Goal: Transaction & Acquisition: Purchase product/service

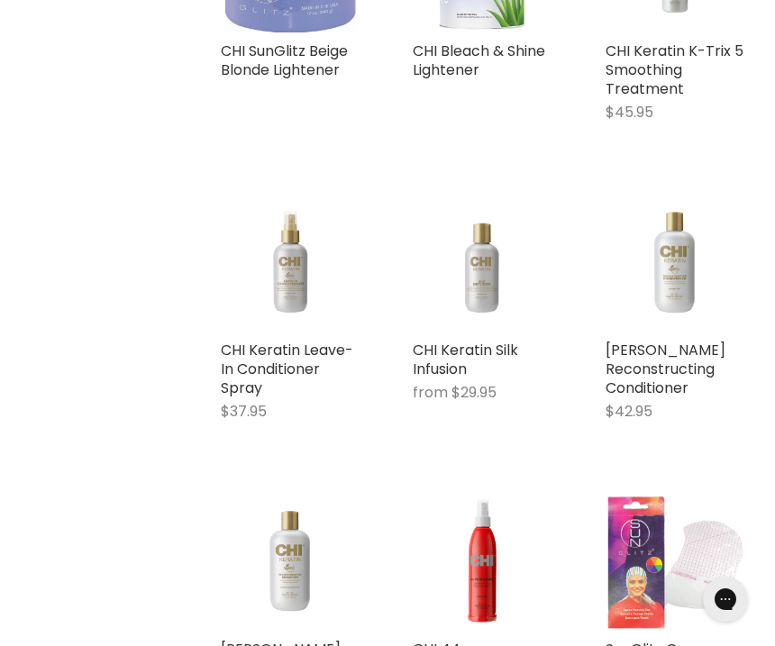
scroll to position [785, 0]
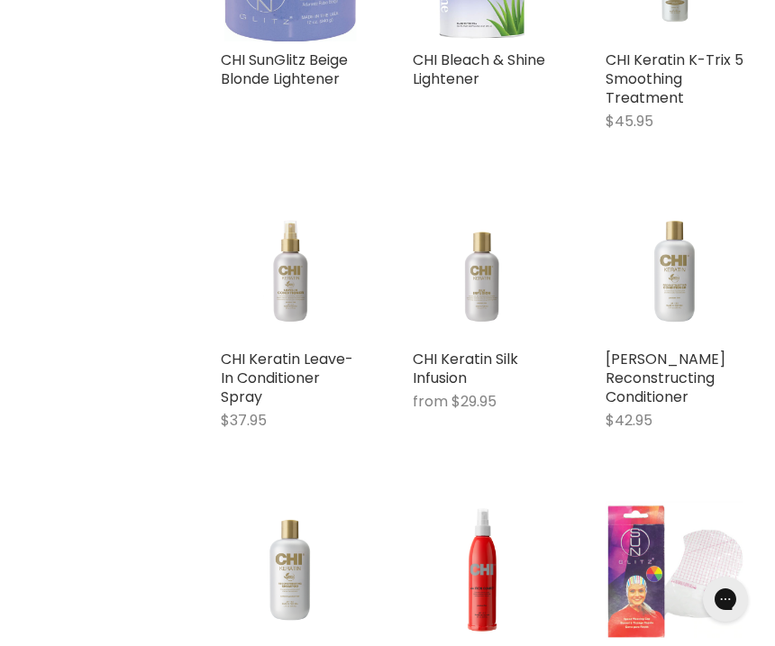
click at [480, 290] on img "Main content" at bounding box center [482, 272] width 138 height 138
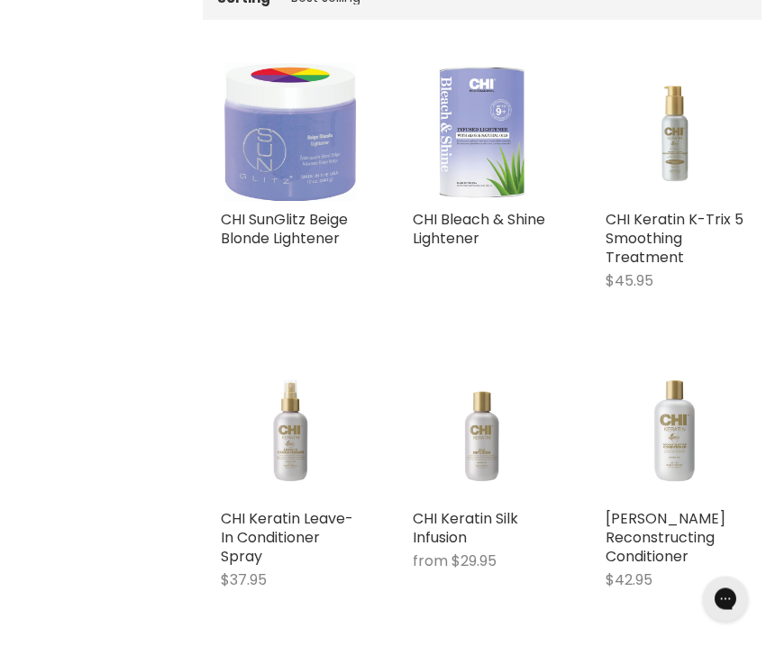
scroll to position [626, 0]
click at [491, 437] on img "Main content" at bounding box center [482, 431] width 138 height 138
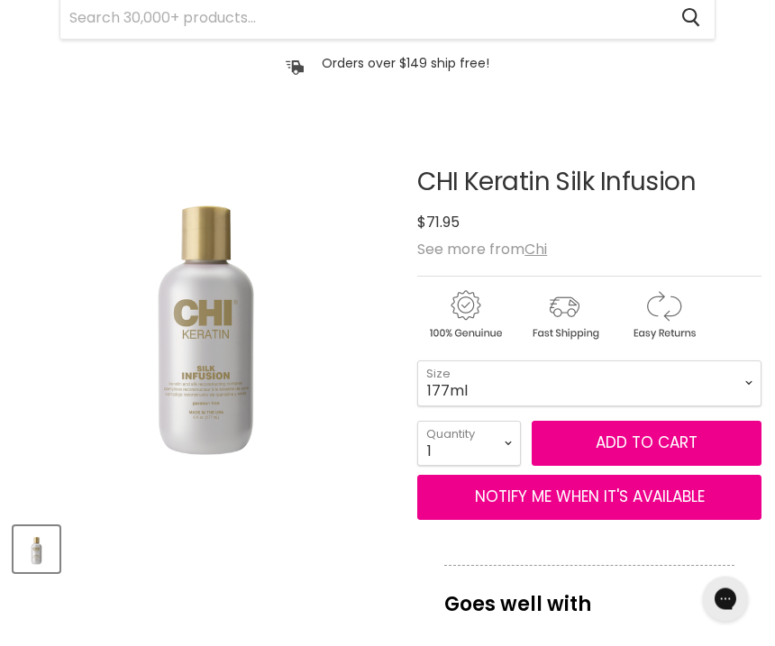
scroll to position [134, 0]
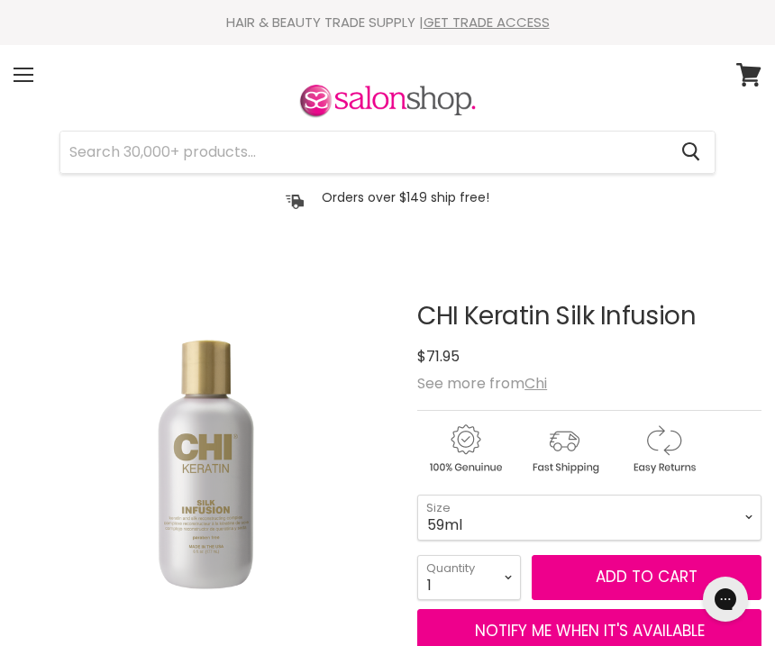
select select "59ml"
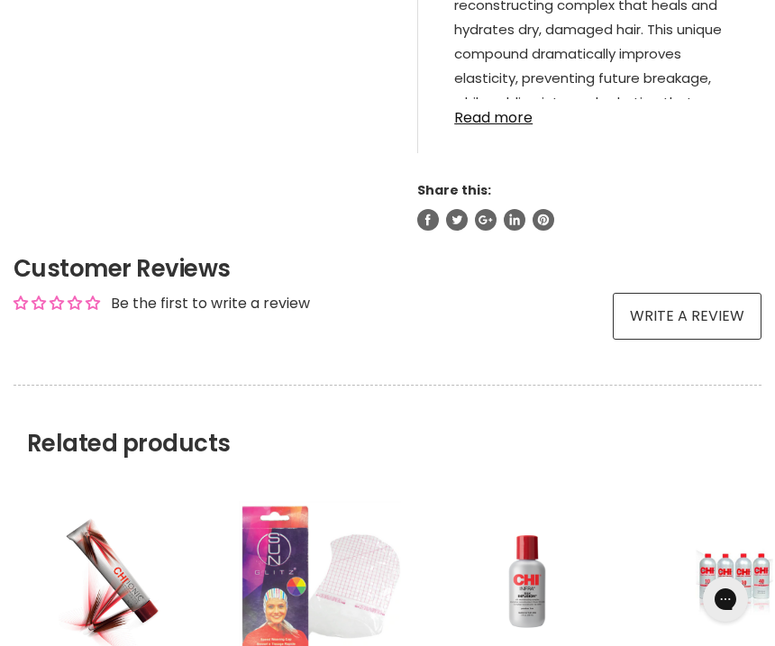
scroll to position [1213, 0]
